Goal: Communication & Community: Participate in discussion

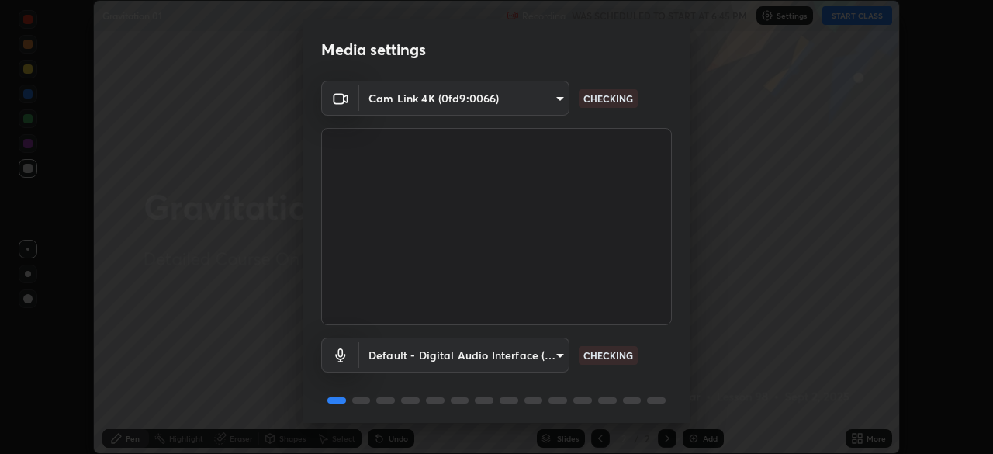
scroll to position [55, 0]
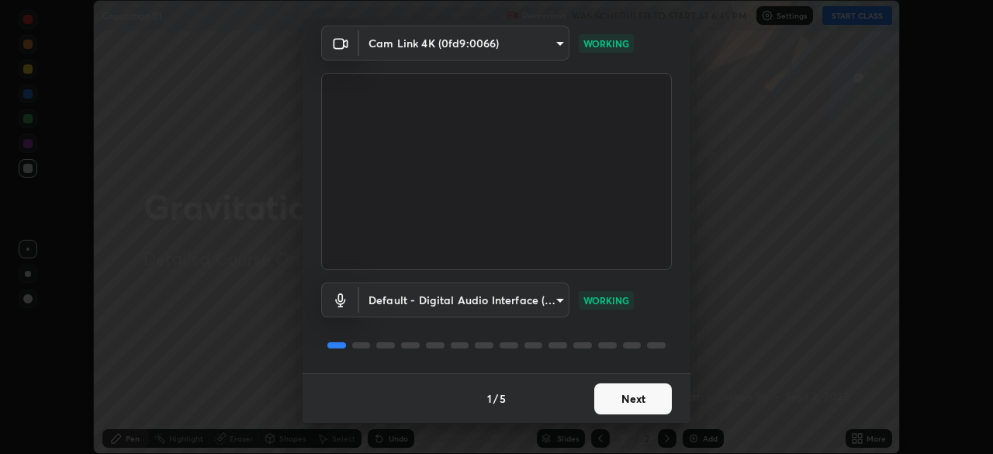
click at [655, 401] on button "Next" at bounding box center [633, 398] width 78 height 31
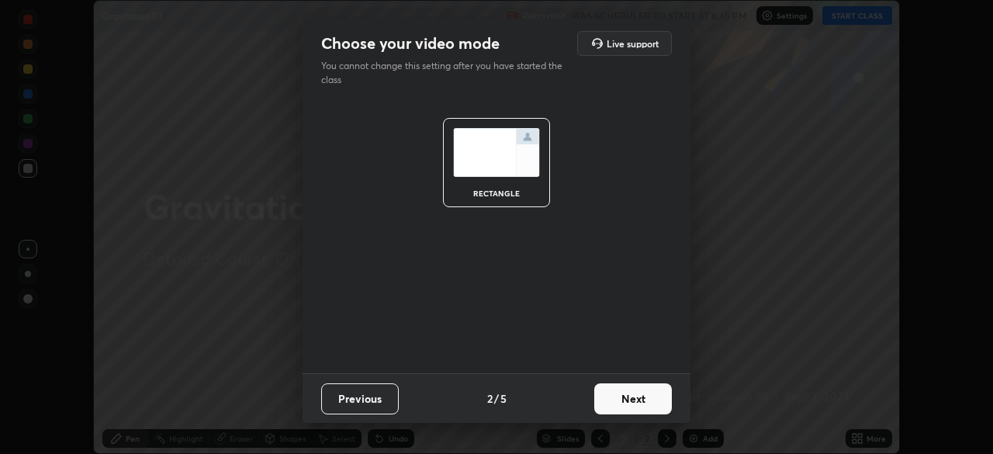
scroll to position [0, 0]
click at [655, 398] on button "Next" at bounding box center [633, 398] width 78 height 31
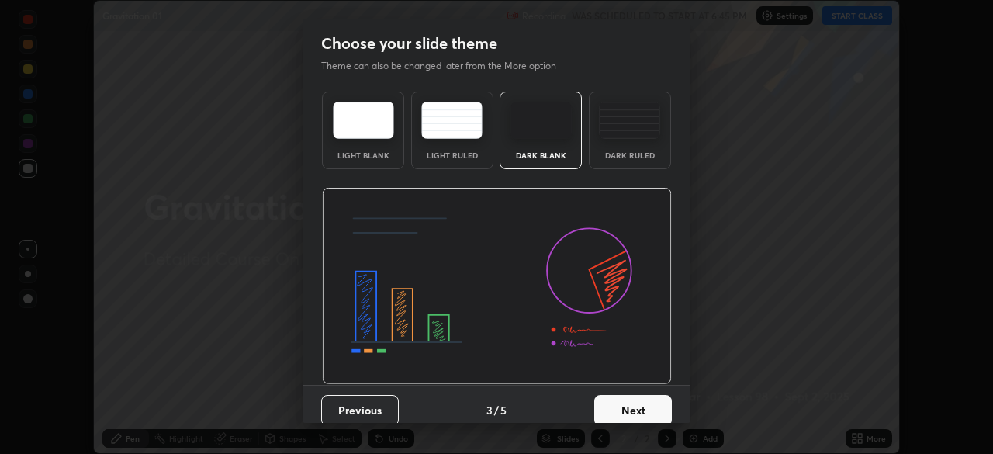
click at [659, 398] on button "Next" at bounding box center [633, 410] width 78 height 31
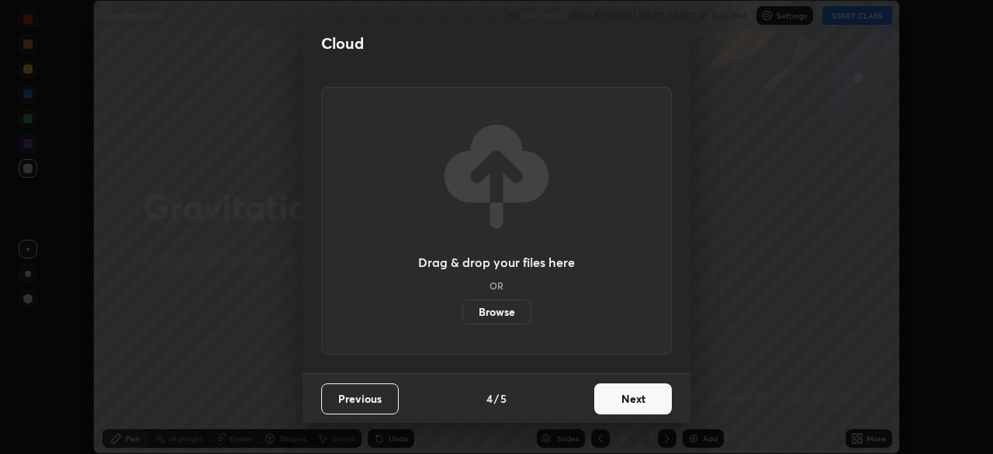
click at [658, 408] on button "Next" at bounding box center [633, 398] width 78 height 31
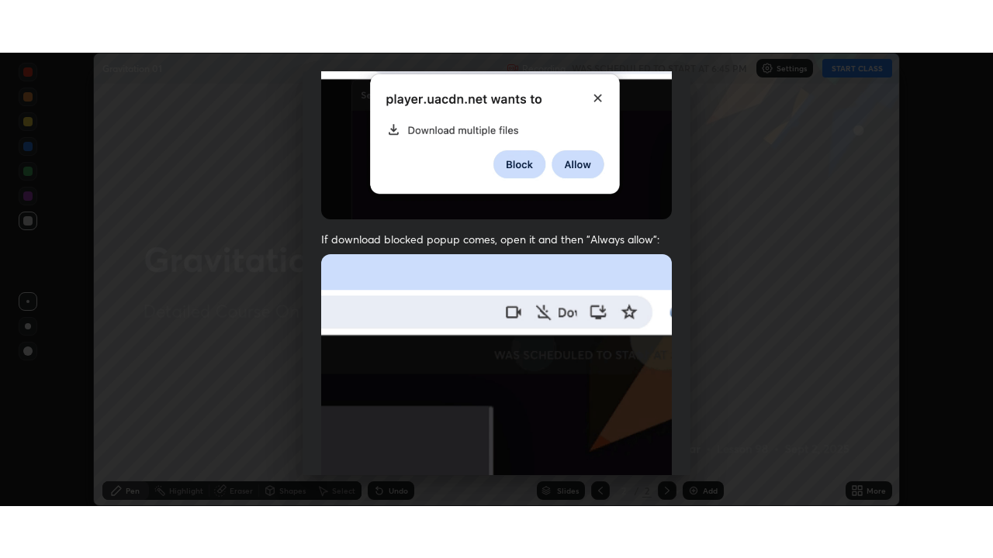
scroll to position [371, 0]
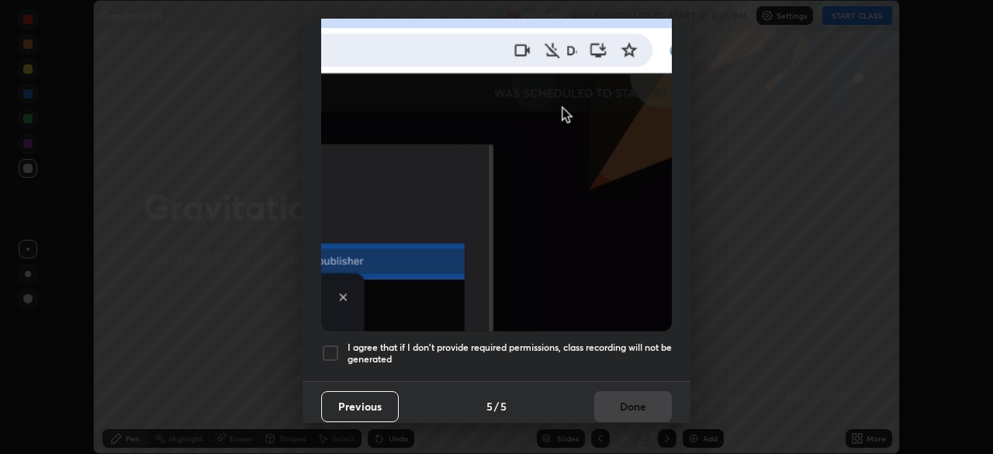
click at [332, 348] on div at bounding box center [330, 353] width 19 height 19
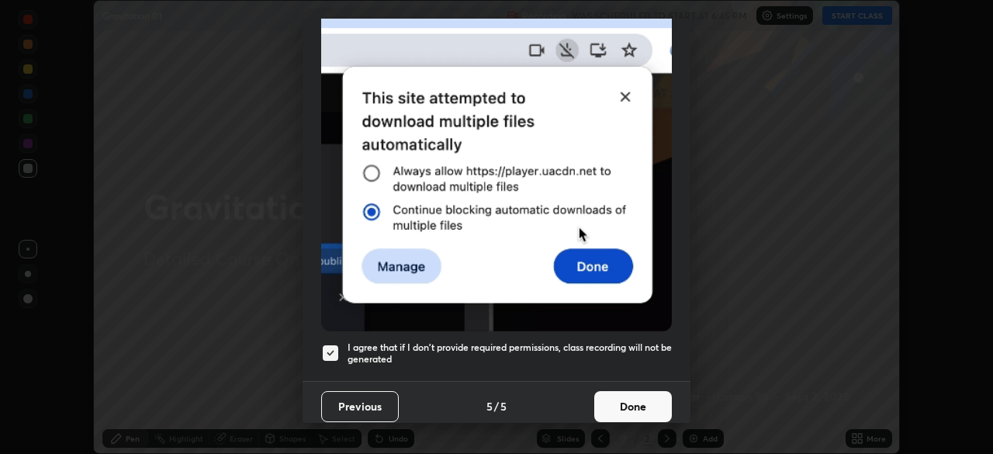
click at [620, 407] on button "Done" at bounding box center [633, 406] width 78 height 31
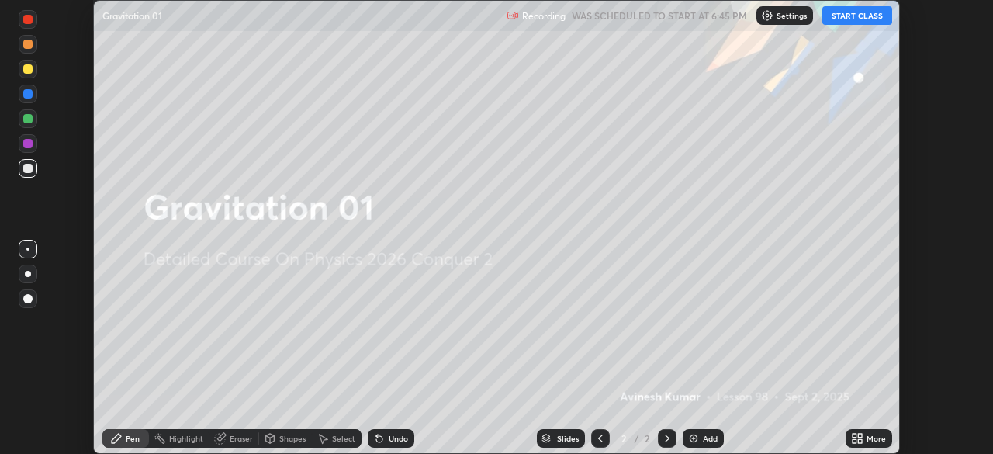
click at [851, 15] on button "START CLASS" at bounding box center [857, 15] width 70 height 19
click at [854, 441] on icon at bounding box center [854, 441] width 4 height 4
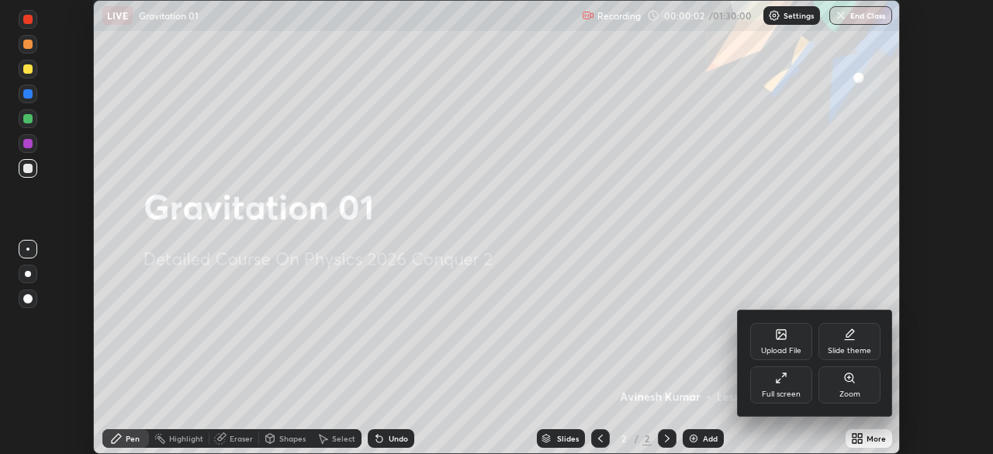
click at [780, 379] on icon at bounding box center [781, 377] width 12 height 12
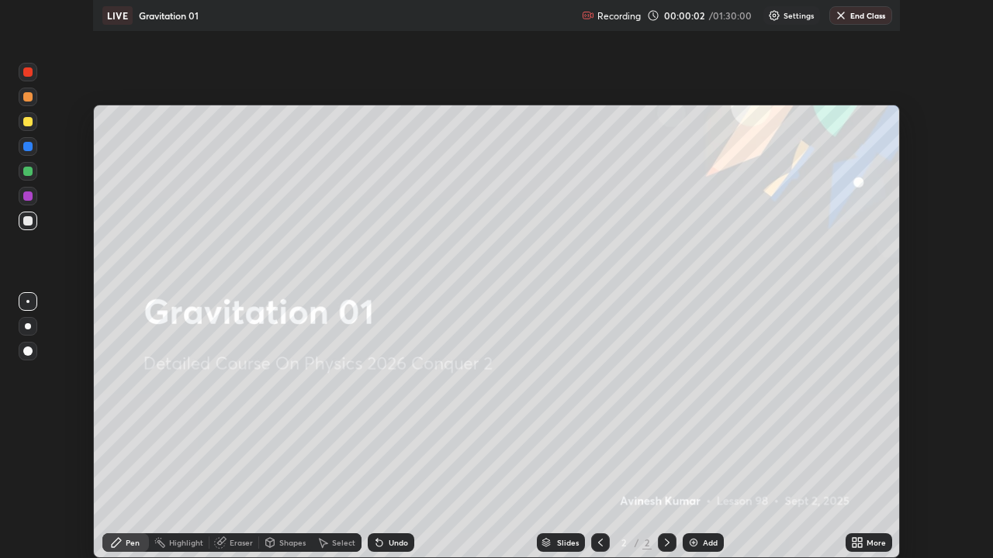
scroll to position [558, 993]
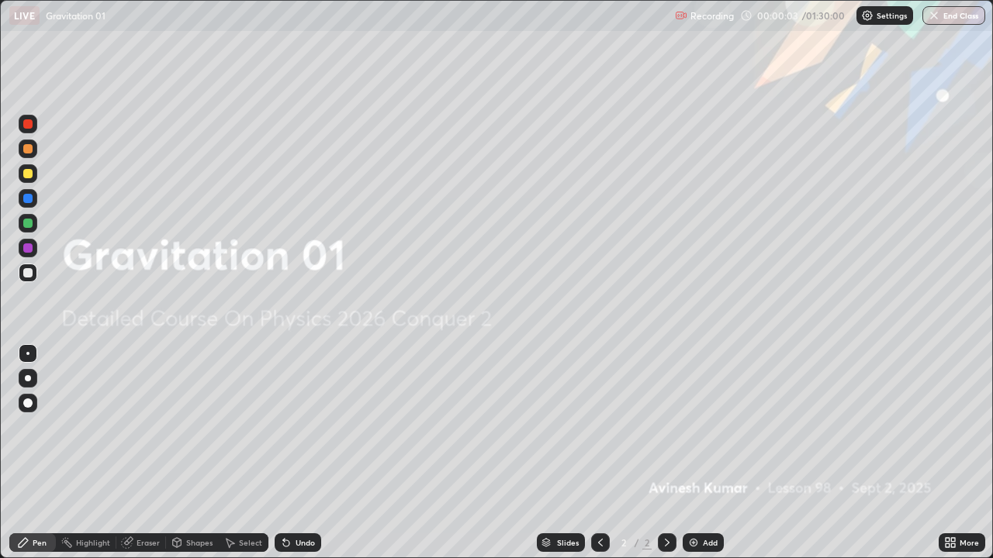
click at [695, 453] on img at bounding box center [693, 543] width 12 height 12
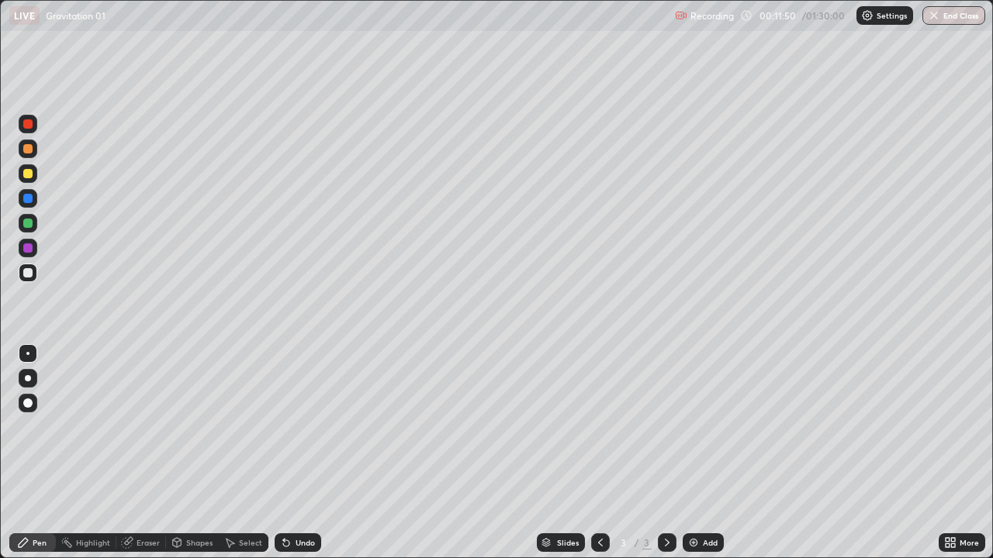
click at [690, 453] on img at bounding box center [693, 543] width 12 height 12
click at [694, 453] on img at bounding box center [693, 543] width 12 height 12
click at [30, 251] on div at bounding box center [27, 248] width 9 height 9
click at [150, 453] on div "Eraser" at bounding box center [147, 543] width 23 height 8
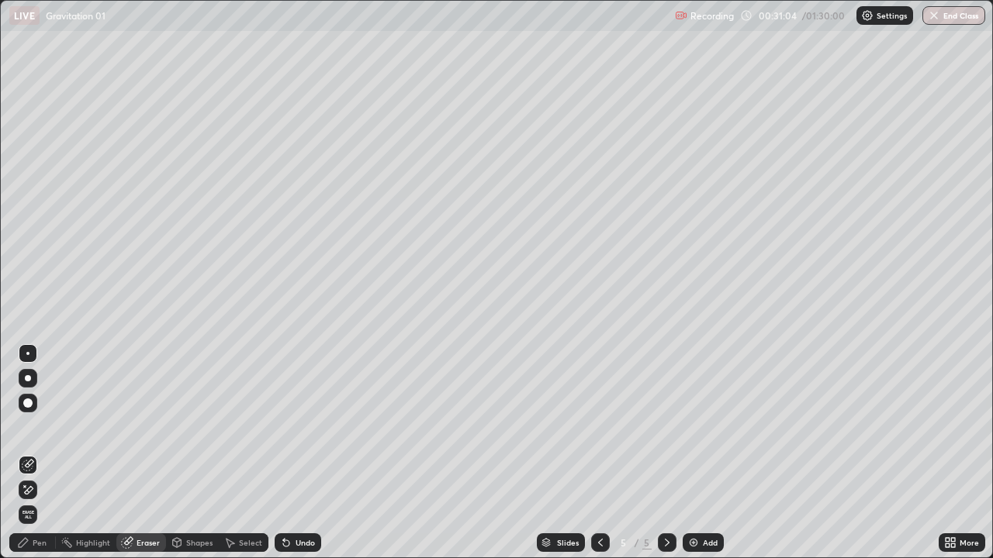
click at [38, 453] on div "Pen" at bounding box center [40, 543] width 14 height 8
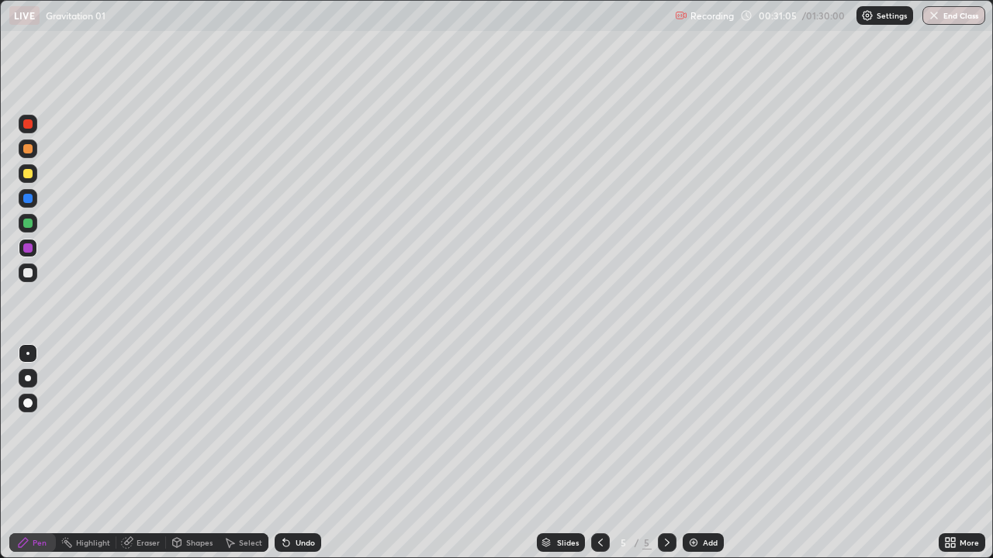
click at [29, 273] on div at bounding box center [27, 272] width 9 height 9
click at [157, 453] on div "Eraser" at bounding box center [147, 543] width 23 height 8
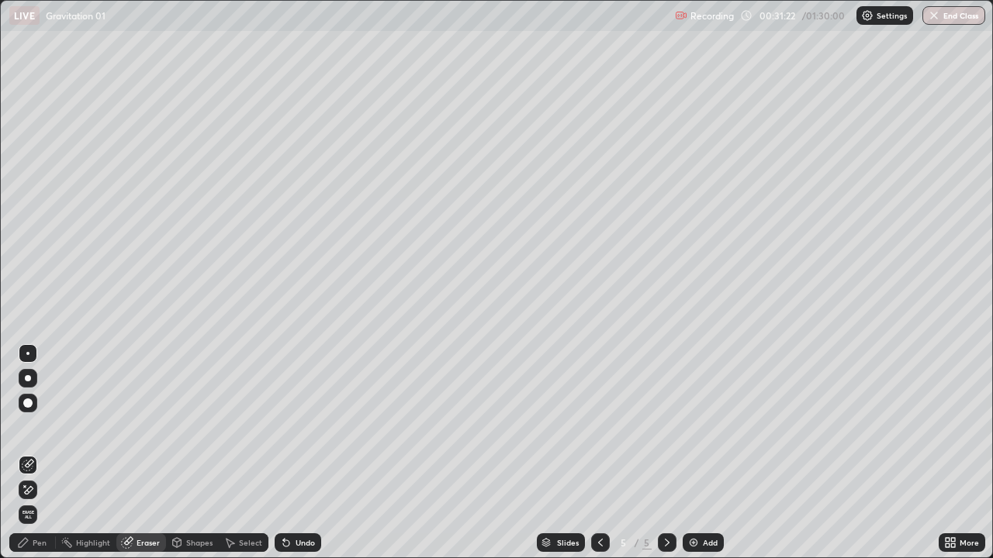
click at [55, 453] on div at bounding box center [55, 543] width 1 height 12
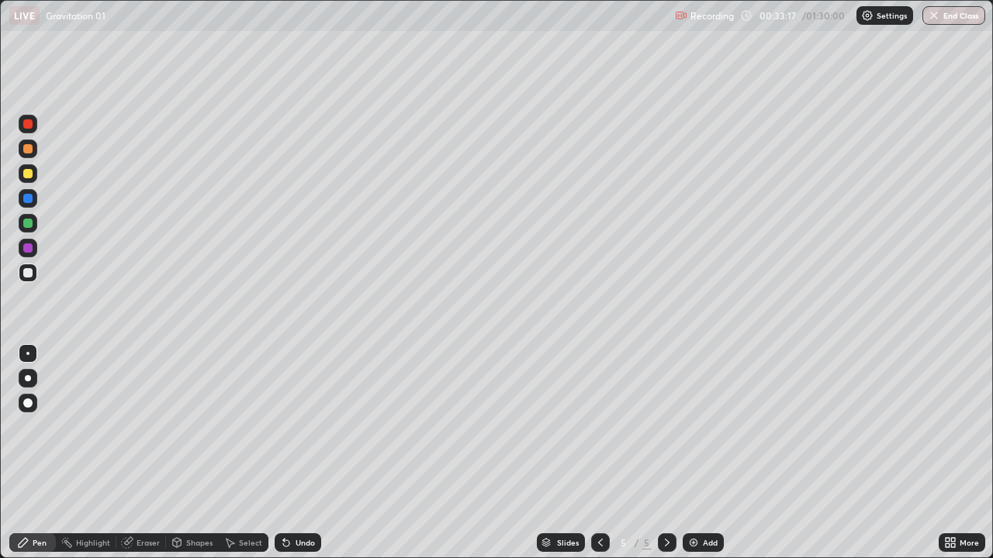
click at [691, 453] on img at bounding box center [693, 543] width 12 height 12
click at [29, 223] on div at bounding box center [27, 223] width 9 height 9
click at [693, 453] on img at bounding box center [693, 543] width 12 height 12
click at [29, 272] on div at bounding box center [27, 272] width 9 height 9
click at [28, 150] on div at bounding box center [27, 148] width 9 height 9
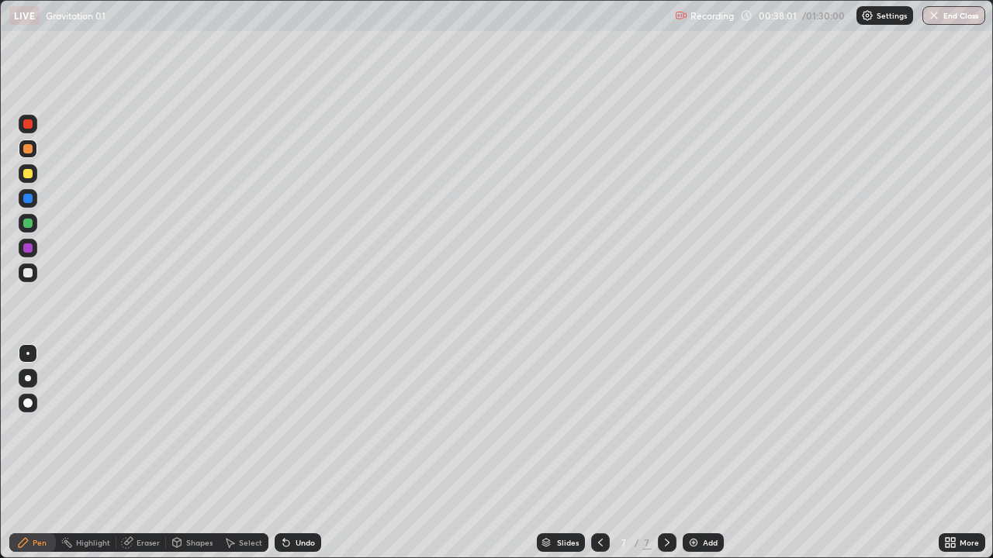
click at [136, 453] on div "Eraser" at bounding box center [147, 543] width 23 height 8
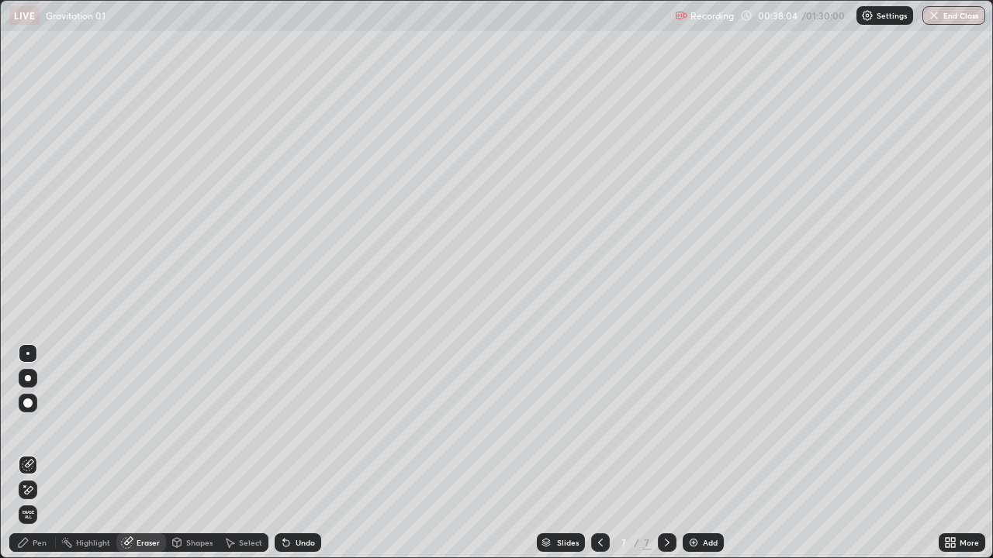
click at [50, 453] on div "Pen" at bounding box center [32, 543] width 47 height 19
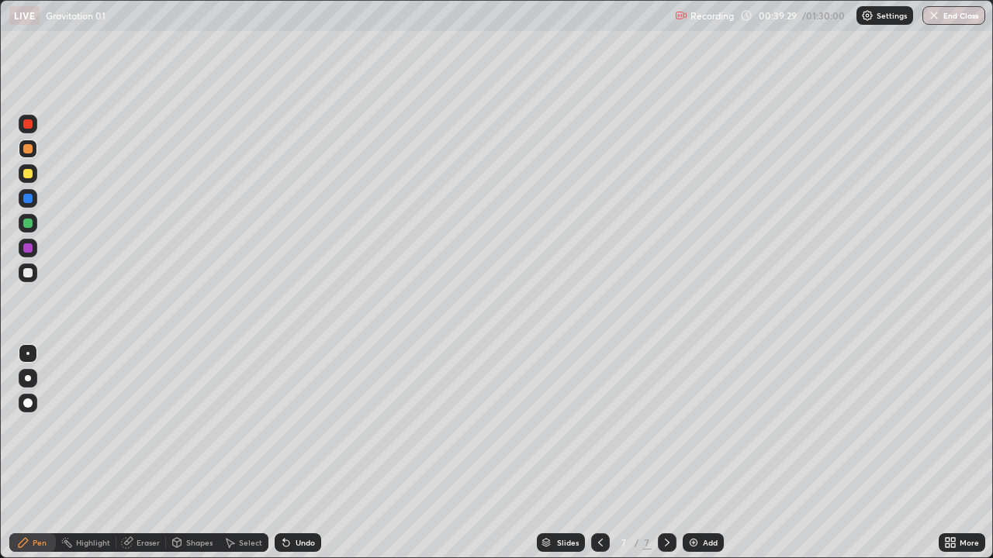
click at [30, 199] on div at bounding box center [27, 198] width 9 height 9
click at [696, 453] on img at bounding box center [693, 543] width 12 height 12
click at [29, 154] on div at bounding box center [28, 149] width 19 height 19
click at [32, 275] on div at bounding box center [27, 272] width 9 height 9
click at [694, 453] on img at bounding box center [693, 543] width 12 height 12
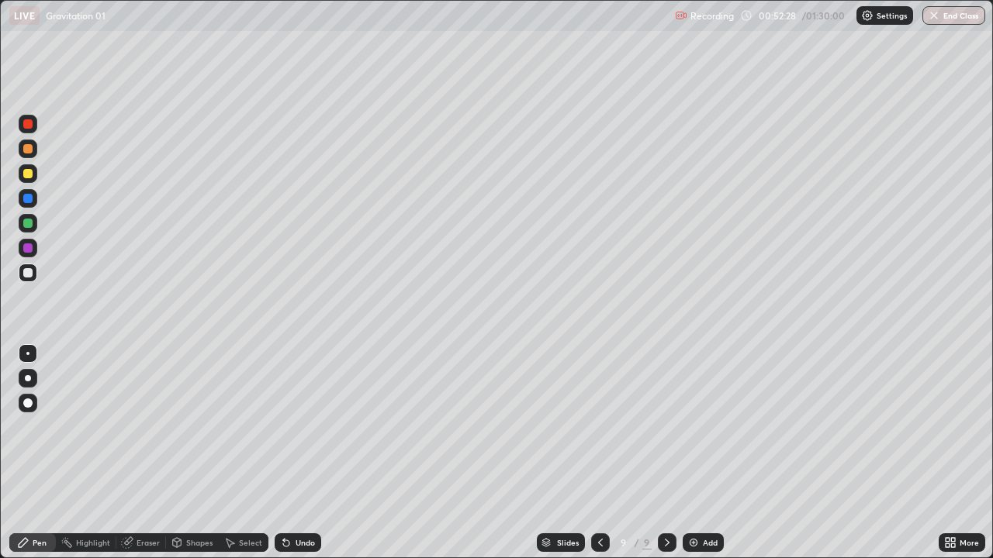
click at [29, 249] on div at bounding box center [27, 248] width 9 height 9
click at [689, 453] on img at bounding box center [693, 543] width 12 height 12
click at [29, 274] on div at bounding box center [27, 272] width 9 height 9
click at [592, 453] on div at bounding box center [599, 543] width 19 height 19
click at [665, 453] on icon at bounding box center [667, 543] width 12 height 12
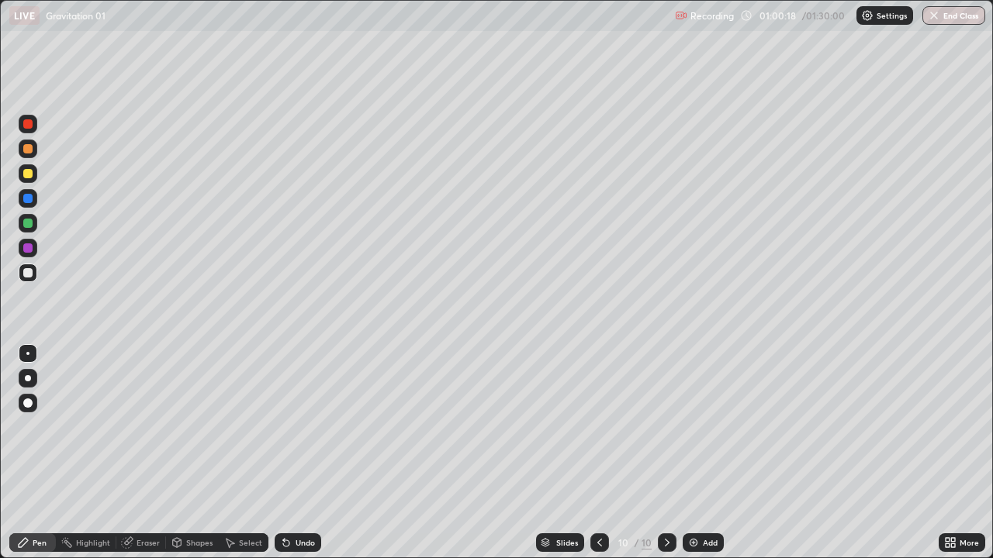
click at [689, 453] on img at bounding box center [693, 543] width 12 height 12
click at [32, 227] on div at bounding box center [28, 223] width 19 height 19
click at [28, 150] on div at bounding box center [27, 148] width 9 height 9
click at [693, 453] on img at bounding box center [693, 543] width 12 height 12
click at [29, 276] on div at bounding box center [27, 272] width 9 height 9
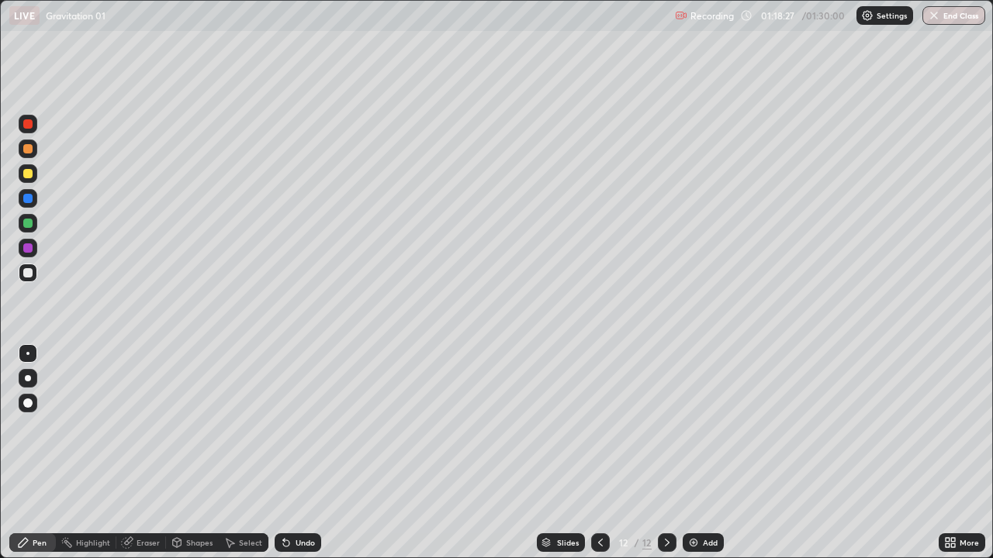
click at [948, 20] on button "End Class" at bounding box center [953, 15] width 63 height 19
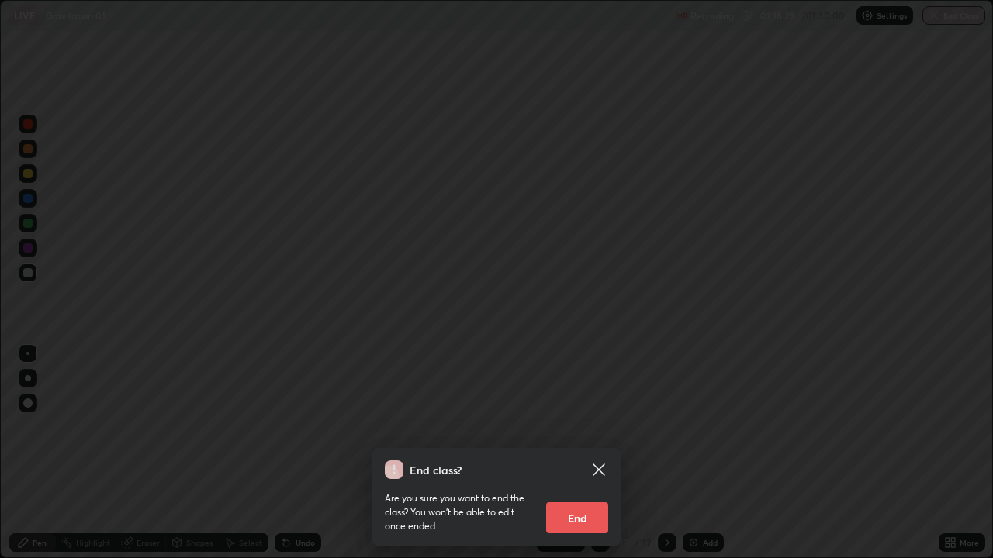
click at [582, 453] on button "End" at bounding box center [577, 518] width 62 height 31
